Goal: Information Seeking & Learning: Learn about a topic

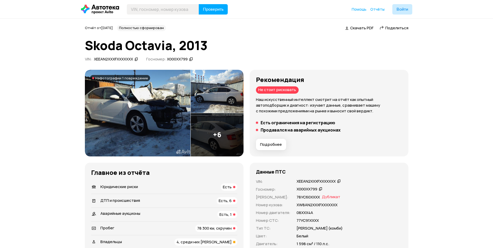
click at [169, 104] on img at bounding box center [138, 113] width 106 height 86
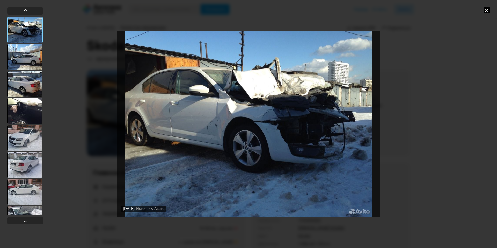
click at [38, 57] on div at bounding box center [24, 57] width 35 height 26
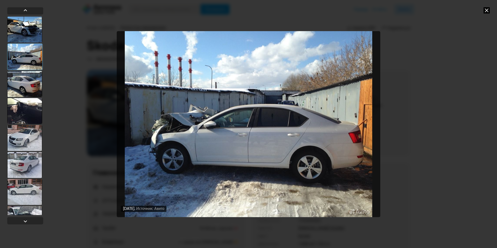
click at [26, 83] on div at bounding box center [24, 84] width 35 height 26
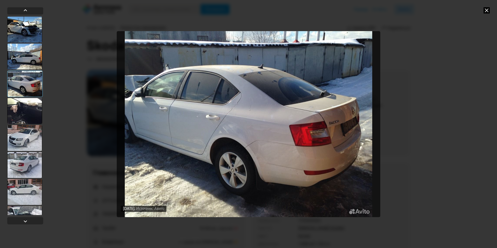
click at [24, 96] on div at bounding box center [24, 83] width 35 height 26
click at [27, 106] on div at bounding box center [24, 111] width 35 height 26
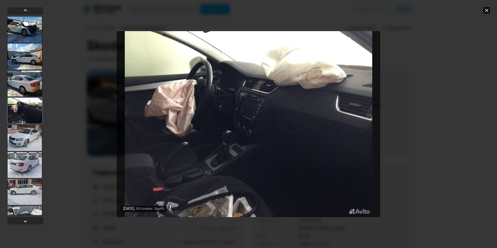
click at [19, 121] on div at bounding box center [24, 110] width 35 height 26
click at [26, 136] on div at bounding box center [24, 138] width 35 height 26
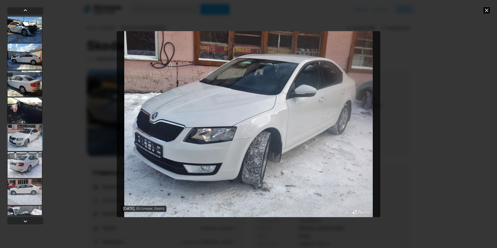
click at [31, 152] on div at bounding box center [24, 165] width 35 height 26
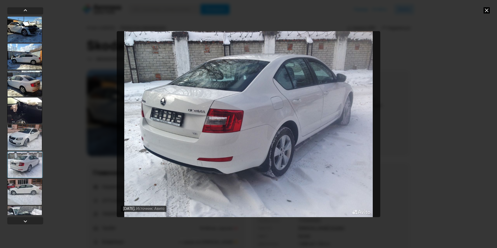
click at [32, 167] on div at bounding box center [24, 164] width 35 height 26
click at [35, 174] on div at bounding box center [24, 164] width 35 height 26
click at [31, 195] on div at bounding box center [24, 192] width 35 height 26
click at [27, 197] on div at bounding box center [24, 192] width 35 height 26
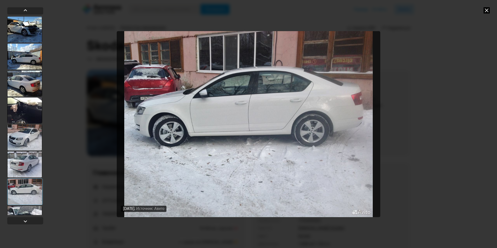
click at [479, 16] on div "6 апреля 2018 года Источник: Авито 6 апреля 2018 года Источник: Авито 6 апреля …" at bounding box center [248, 124] width 497 height 248
click at [488, 10] on icon at bounding box center [487, 10] width 6 height 6
